Goal: Obtain resource: Download file/media

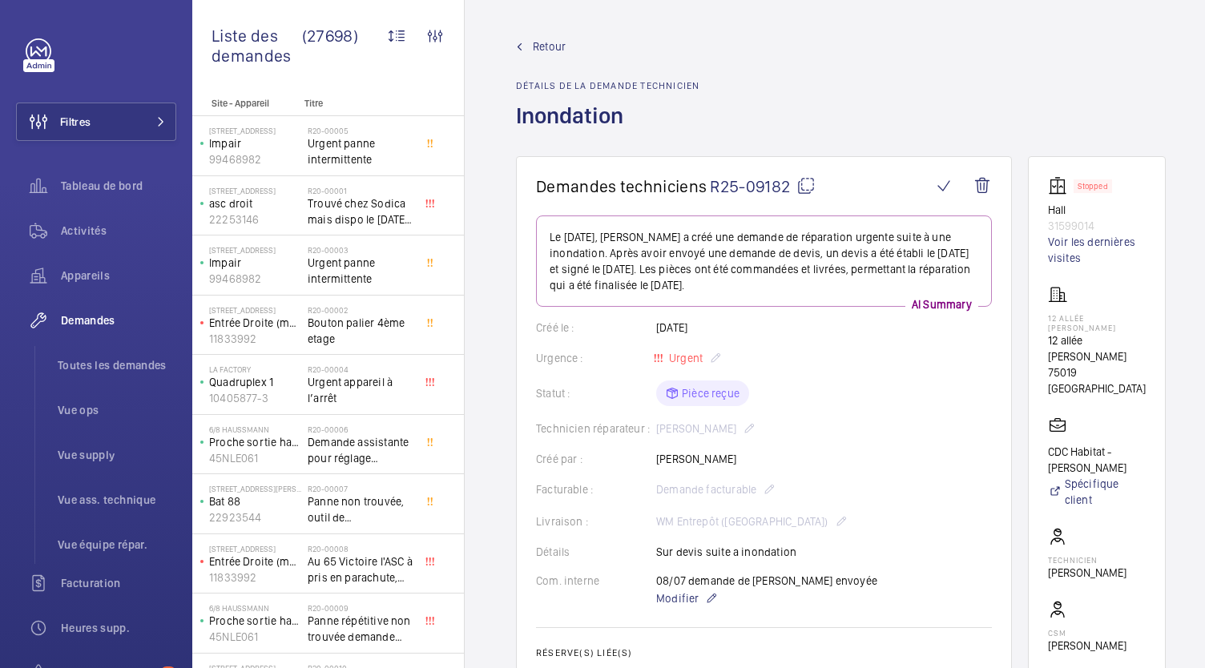
scroll to position [1818, 0]
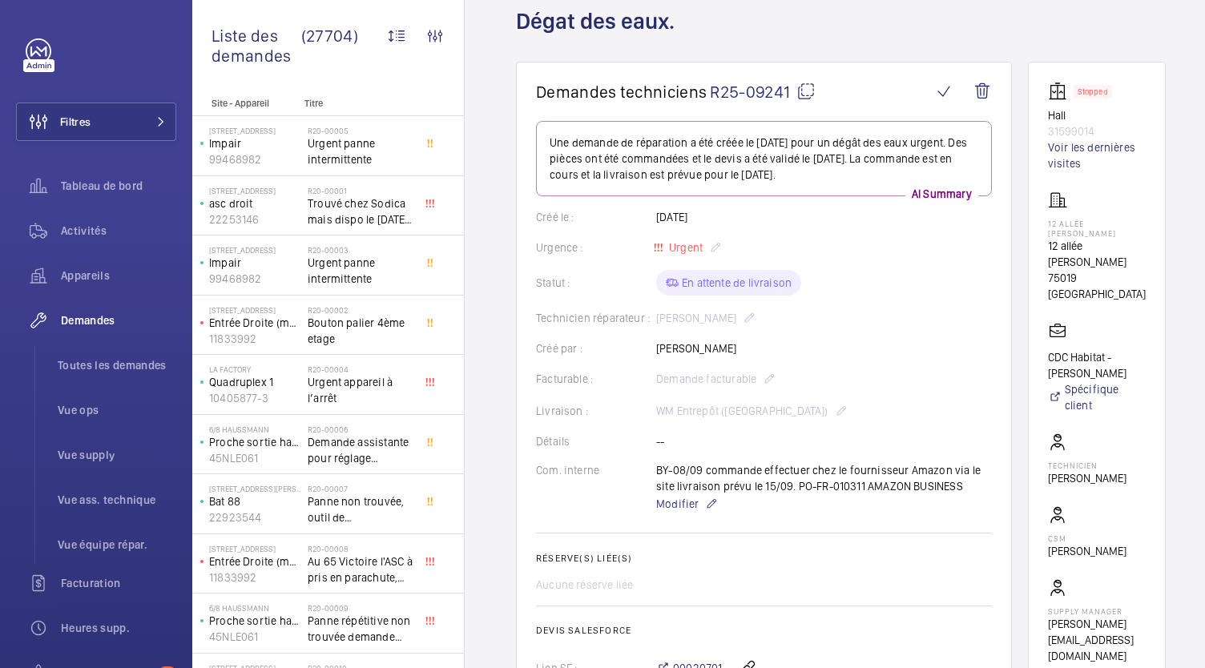
scroll to position [93, 0]
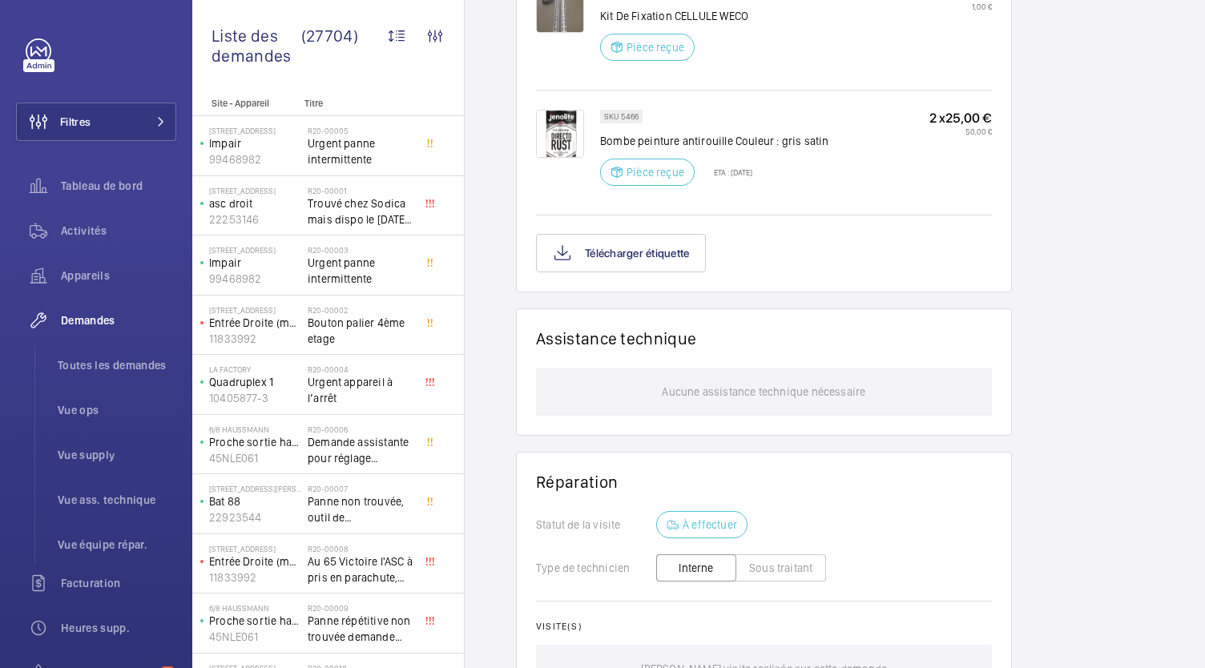
scroll to position [1360, 0]
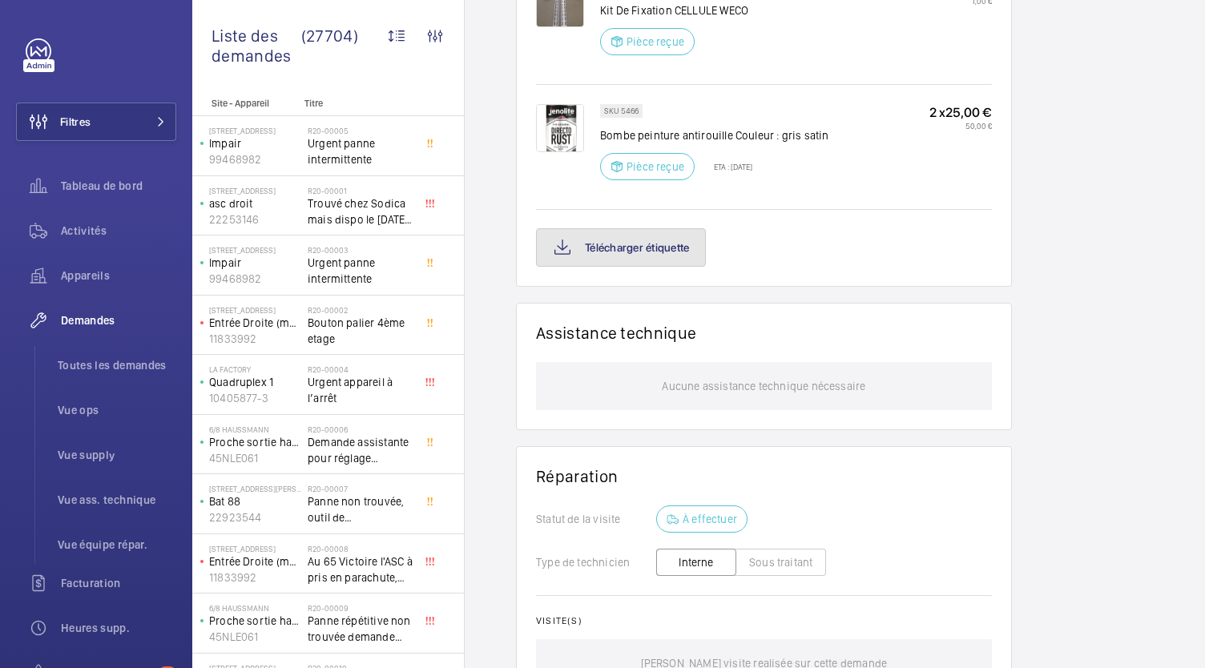
click at [622, 248] on button "Télécharger étiquette" at bounding box center [621, 247] width 170 height 38
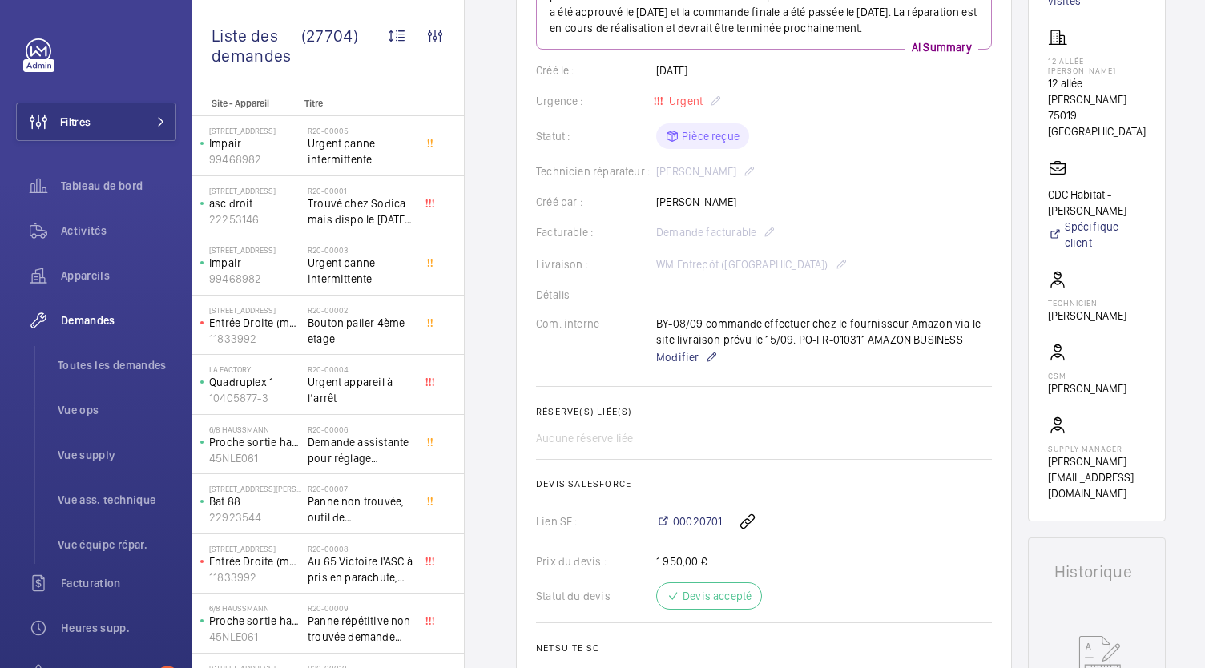
scroll to position [256, 0]
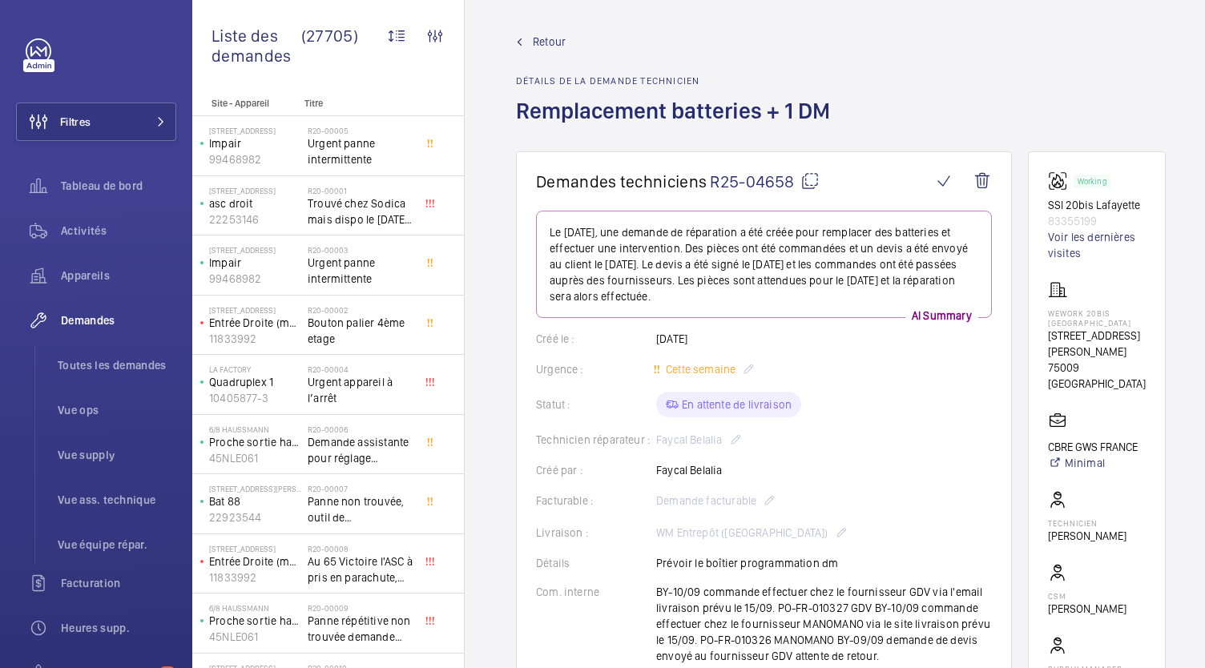
scroll to position [4, 0]
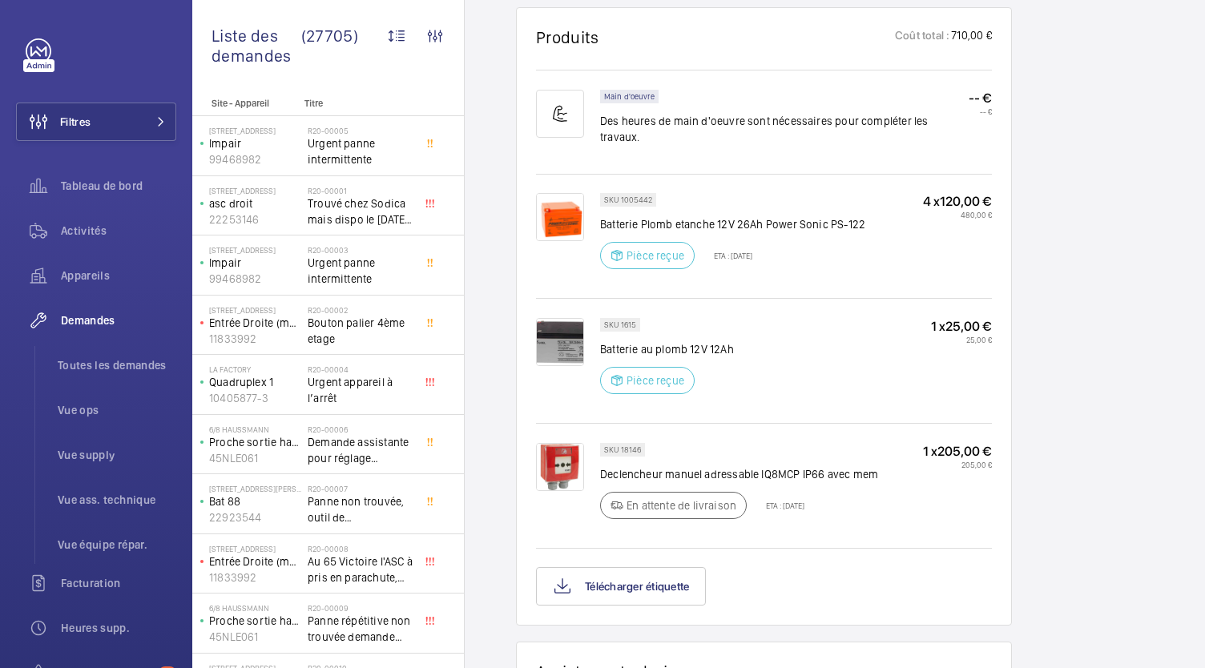
scroll to position [1007, 0]
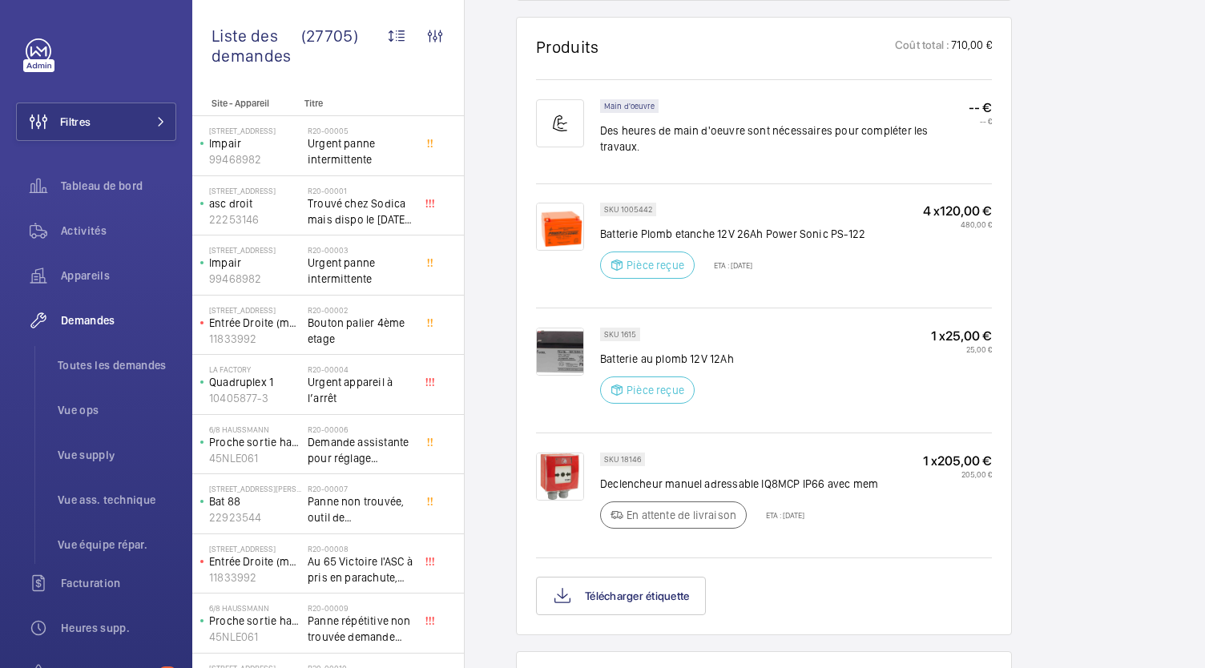
click at [536, 330] on img at bounding box center [560, 352] width 48 height 48
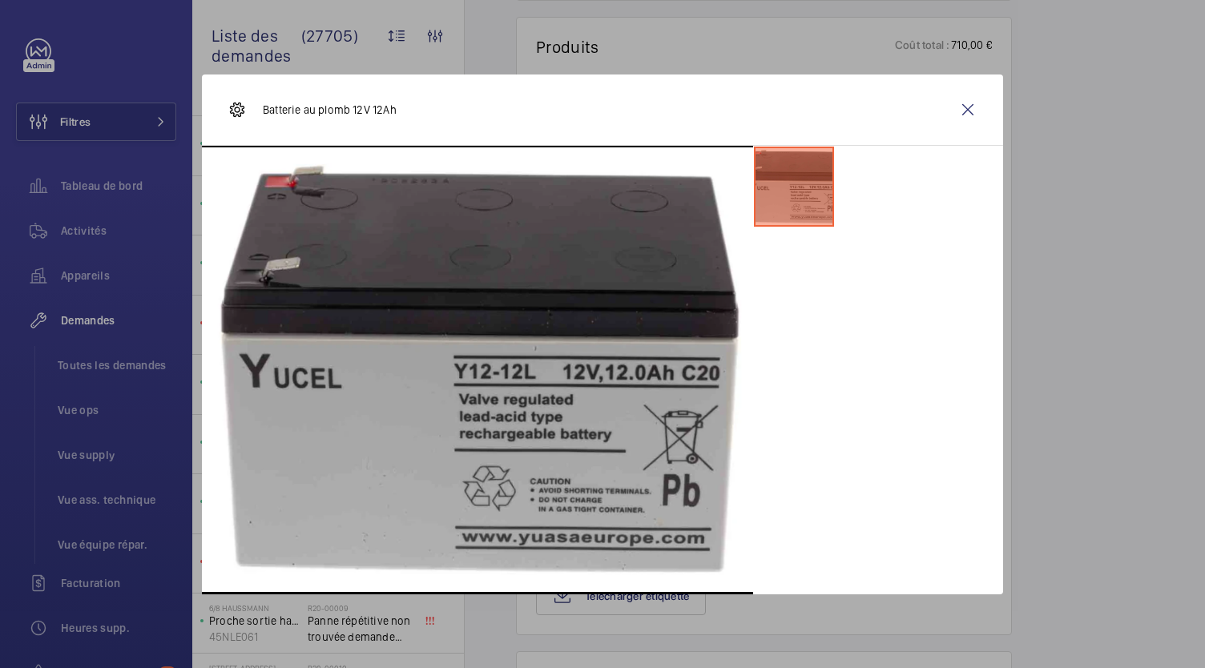
click at [539, 485] on img at bounding box center [477, 369] width 551 height 445
click at [964, 112] on wm-front-icon-button at bounding box center [967, 110] width 38 height 38
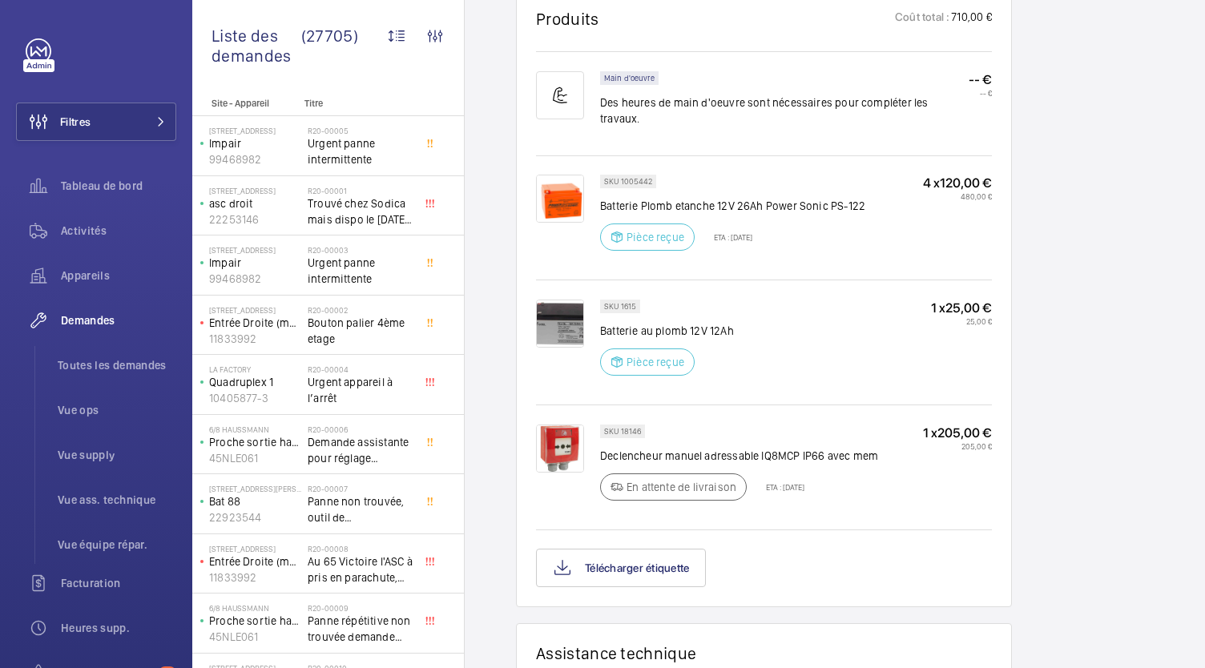
scroll to position [1034, 0]
click at [660, 562] on button "Télécharger étiquette" at bounding box center [621, 569] width 170 height 38
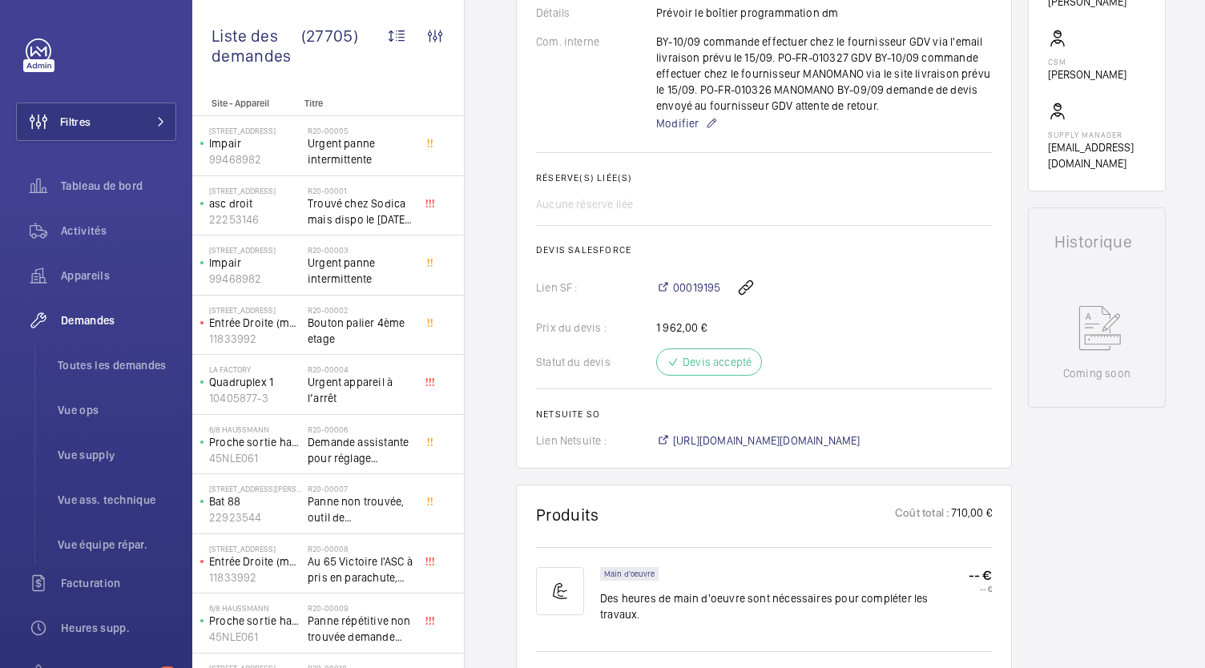
scroll to position [537, 0]
click at [721, 448] on span "[URL][DOMAIN_NAME][DOMAIN_NAME]" at bounding box center [766, 443] width 187 height 16
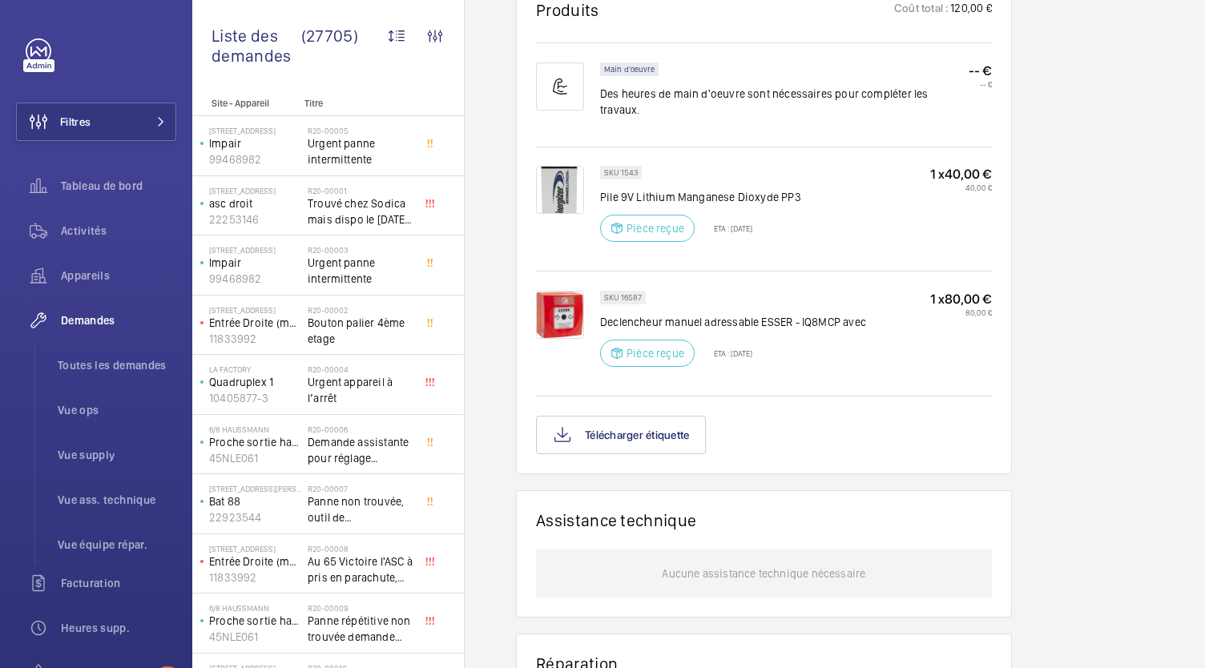
scroll to position [1145, 0]
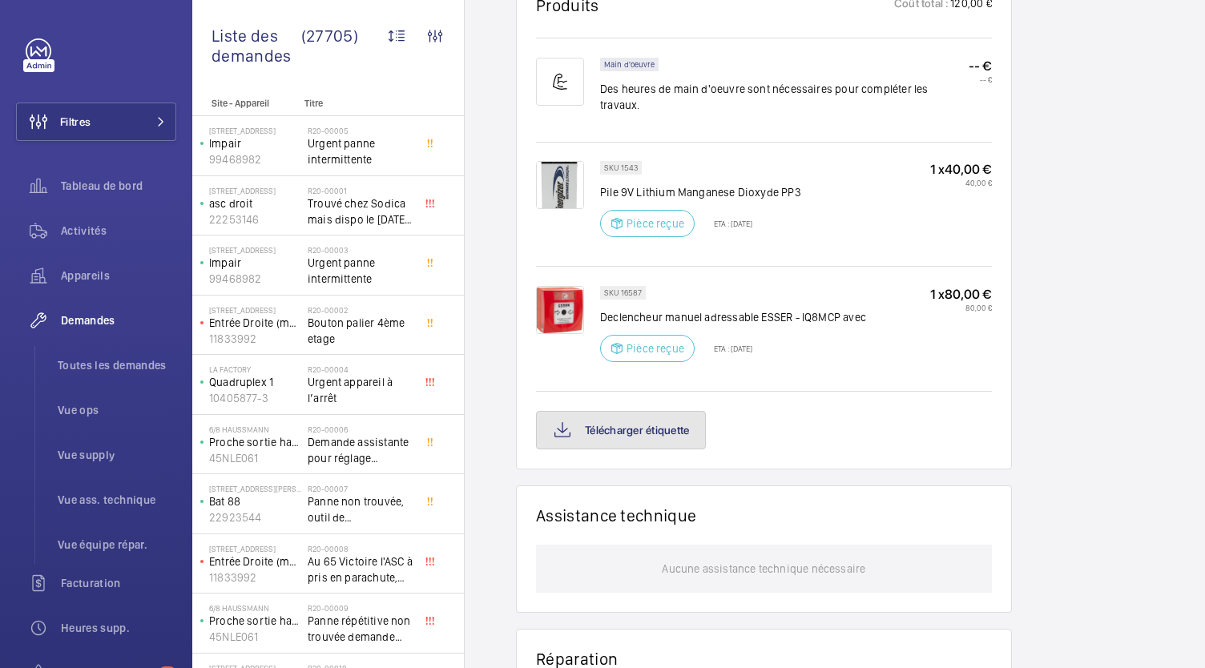
click at [613, 411] on button "Télécharger étiquette" at bounding box center [621, 430] width 170 height 38
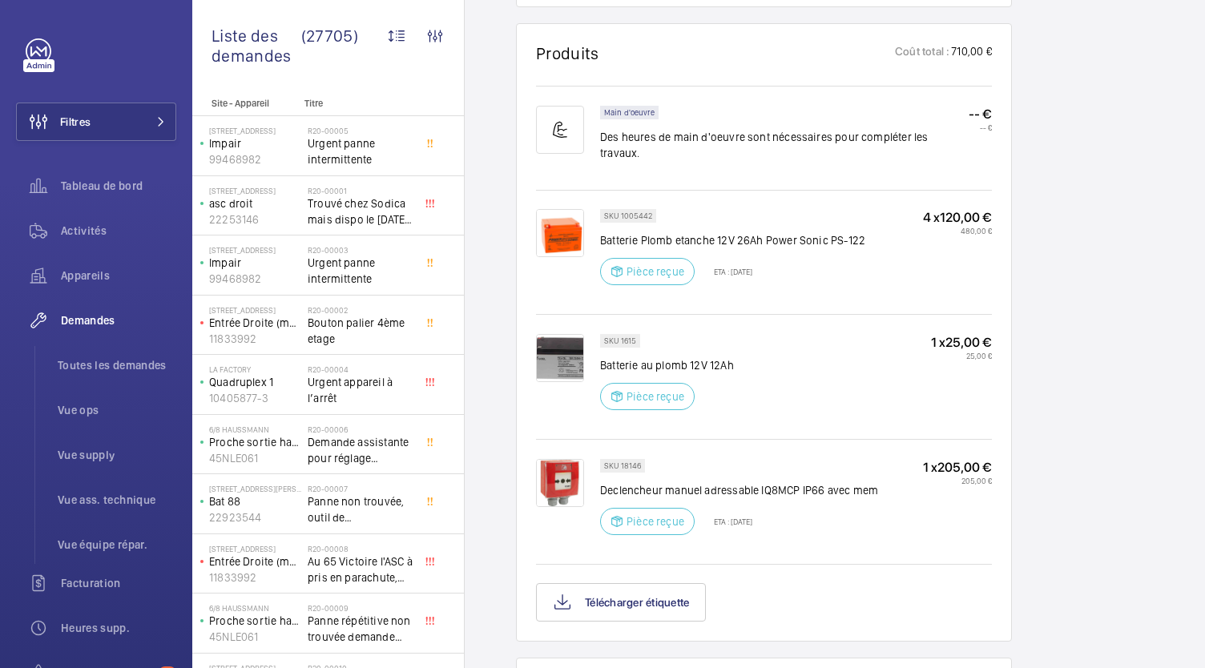
scroll to position [985, 0]
click at [661, 589] on button "Télécharger étiquette" at bounding box center [621, 601] width 170 height 38
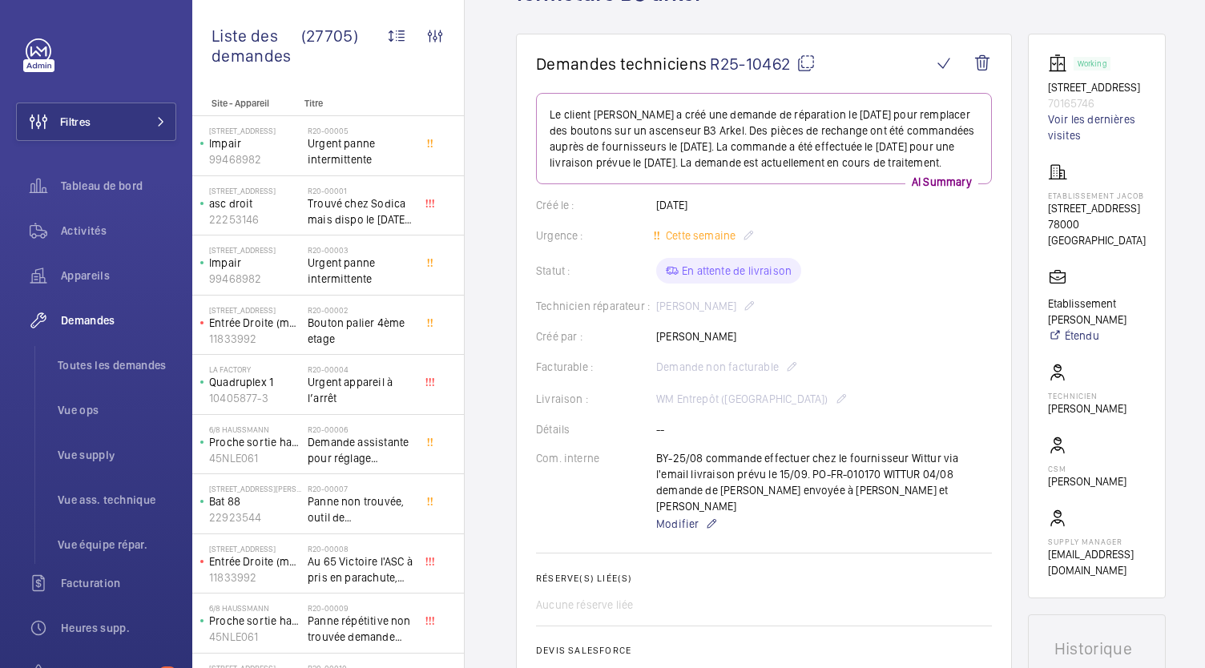
scroll to position [144, 0]
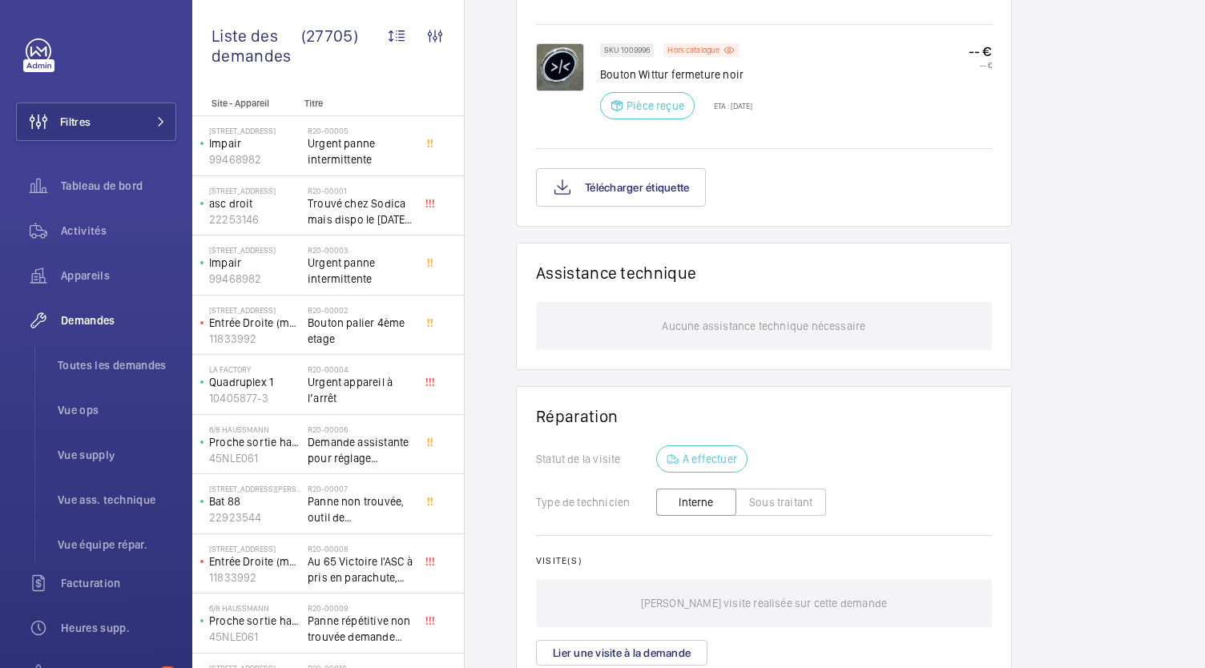
scroll to position [1168, 0]
click at [618, 175] on button "Télécharger étiquette" at bounding box center [621, 186] width 170 height 38
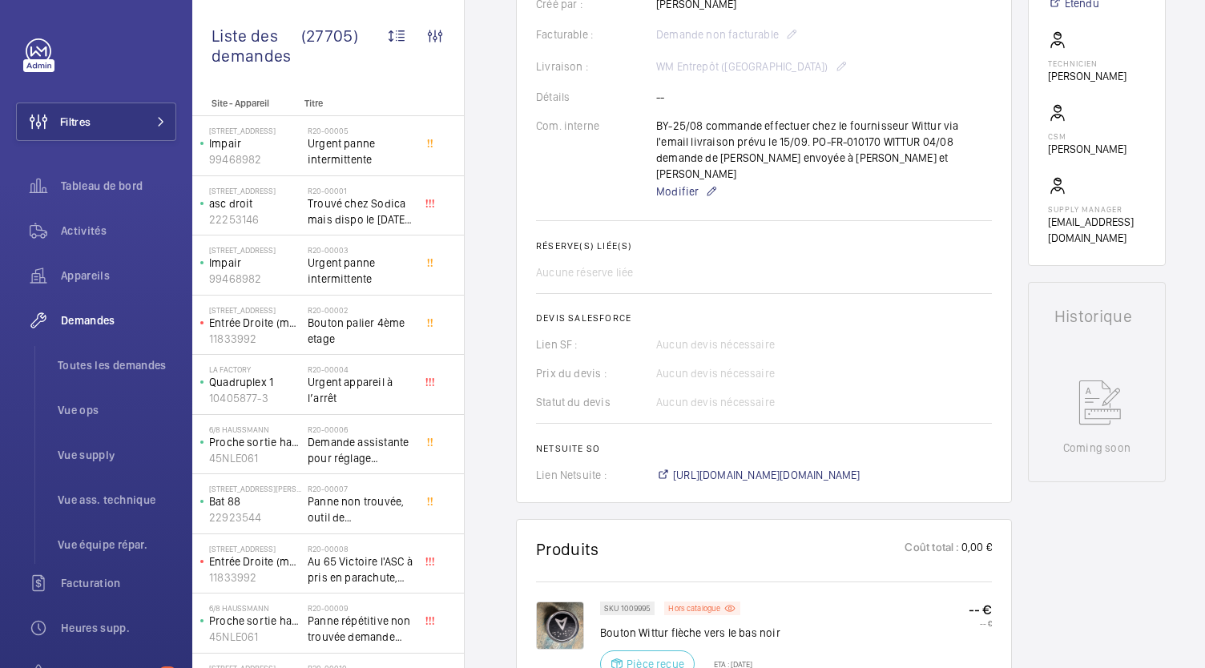
scroll to position [475, 0]
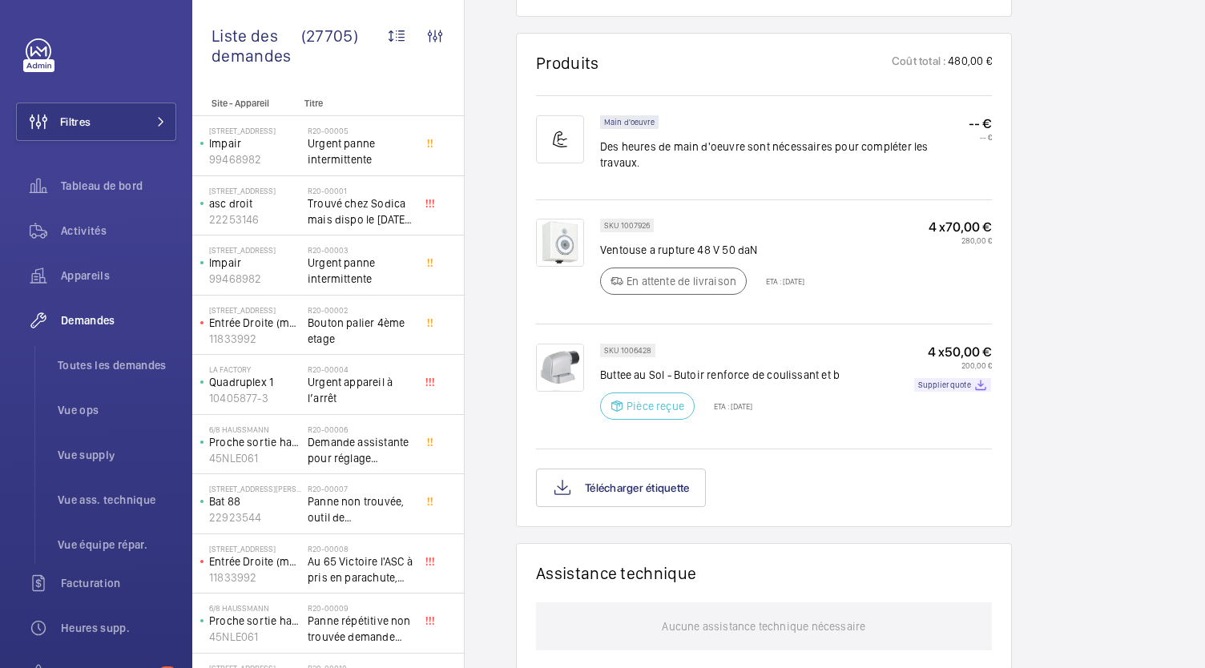
scroll to position [1008, 0]
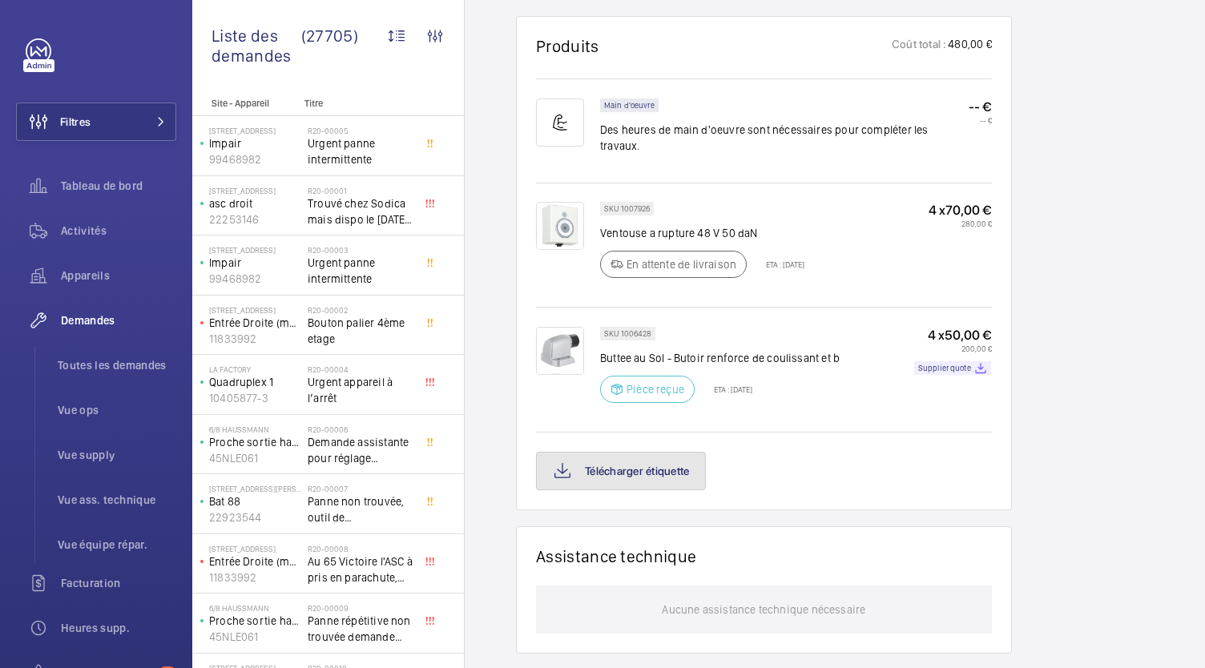
click at [626, 452] on button "Télécharger étiquette" at bounding box center [621, 471] width 170 height 38
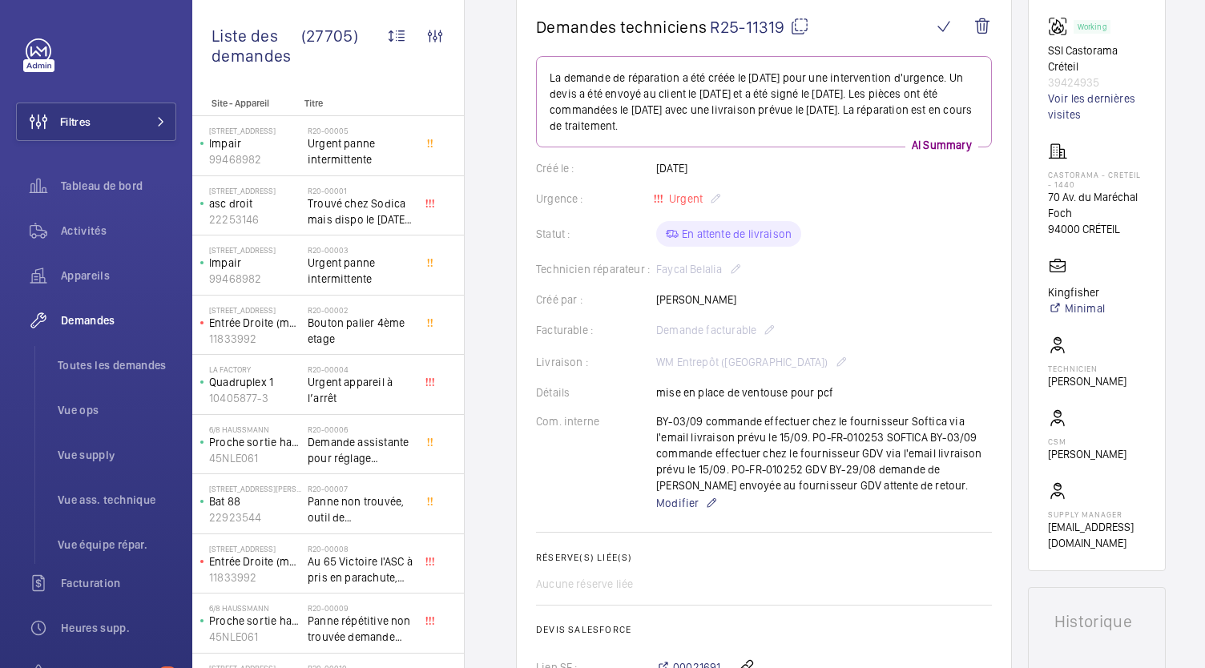
scroll to position [127, 0]
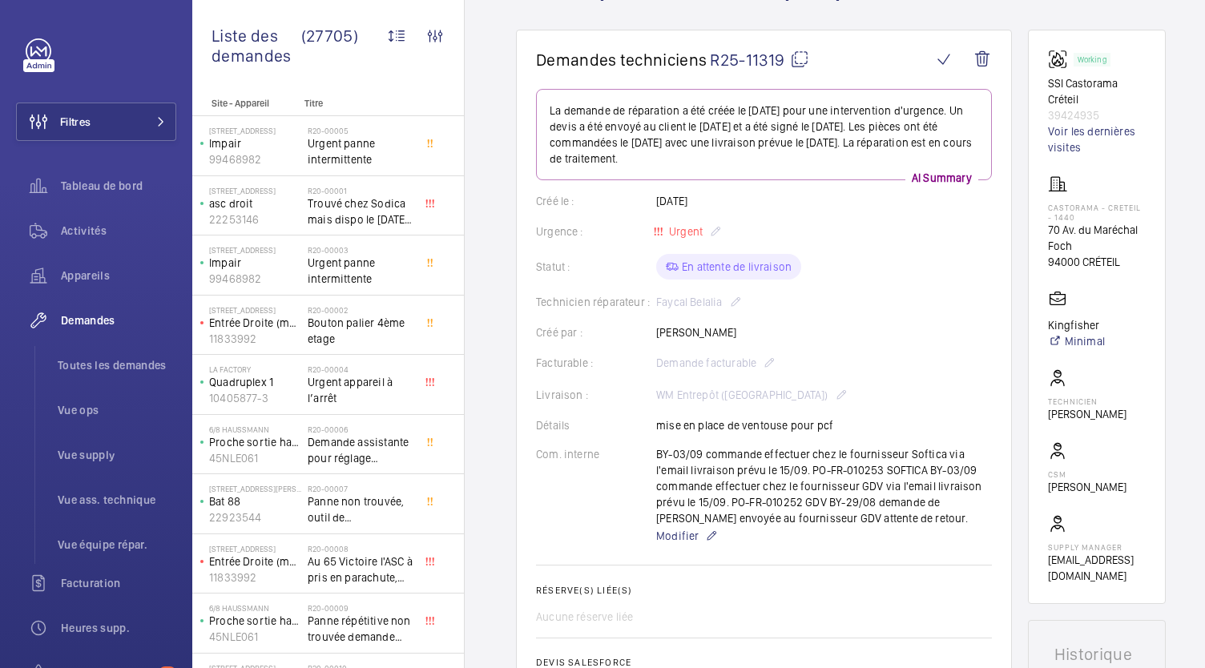
click at [660, 356] on div "Facturable : Demande facturable" at bounding box center [764, 362] width 456 height 19
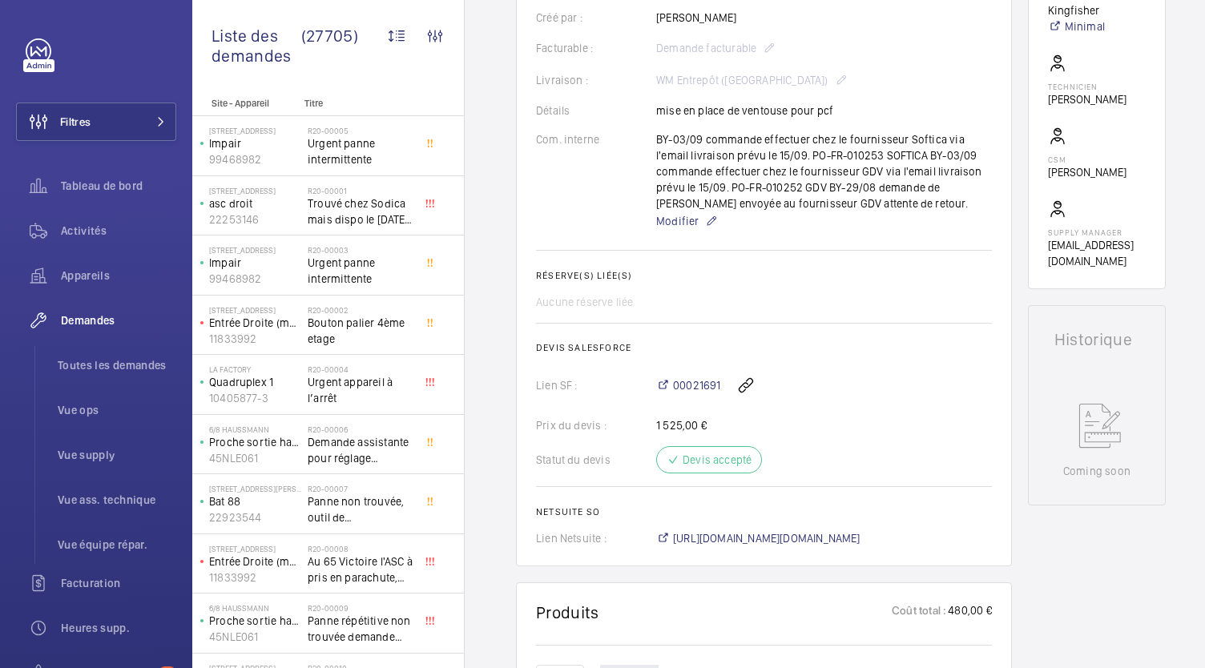
scroll to position [443, 0]
click at [768, 534] on span "[URL][DOMAIN_NAME][DOMAIN_NAME]" at bounding box center [766, 537] width 187 height 16
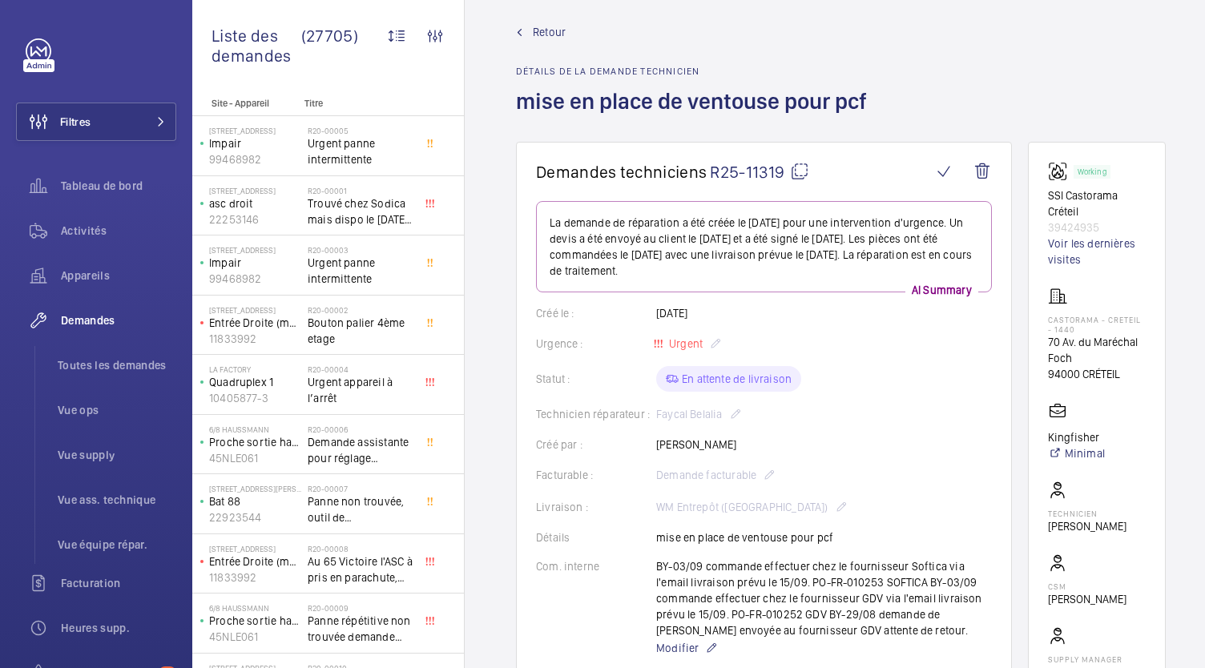
scroll to position [10, 0]
